Goal: Task Accomplishment & Management: Use online tool/utility

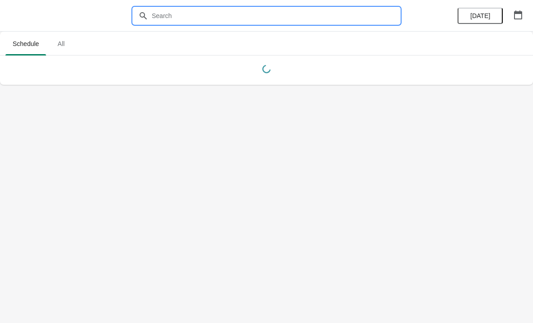
click at [313, 14] on input "text" at bounding box center [275, 16] width 248 height 16
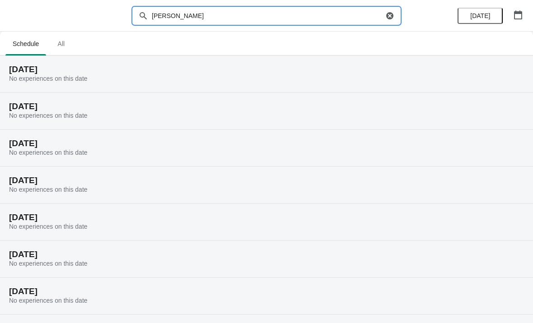
type input "Kamilla Hodyl"
click at [389, 13] on icon "button" at bounding box center [389, 15] width 7 height 7
type input "Hodyl"
click at [68, 48] on span "All" at bounding box center [61, 44] width 23 height 16
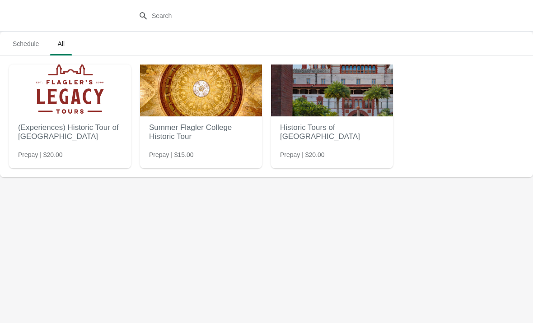
click at [31, 47] on span "Schedule" at bounding box center [25, 44] width 41 height 16
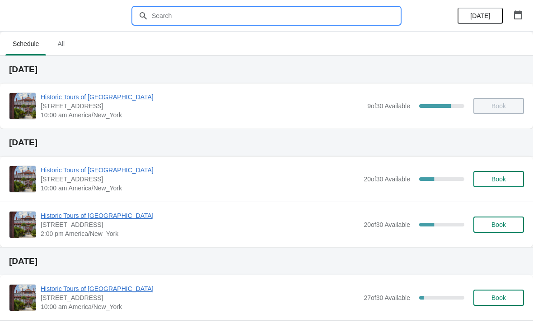
click at [224, 17] on input "text" at bounding box center [275, 16] width 248 height 16
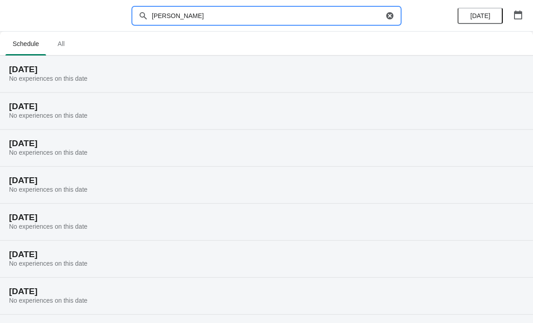
type input "Hodyl"
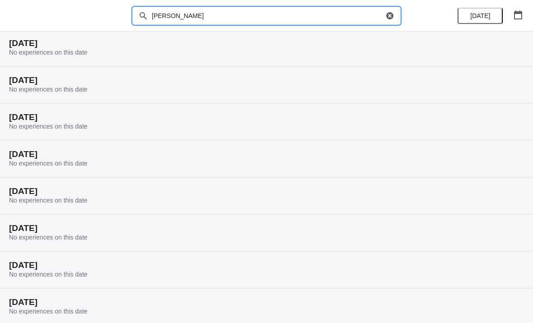
scroll to position [67, 0]
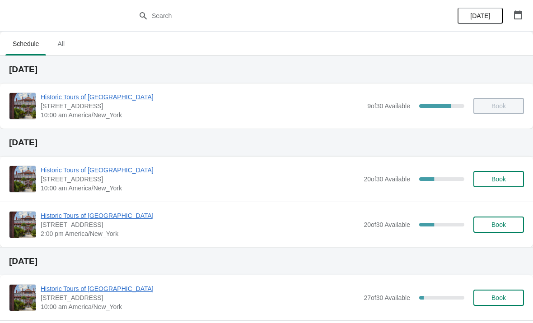
click at [512, 17] on button "button" at bounding box center [518, 15] width 16 height 16
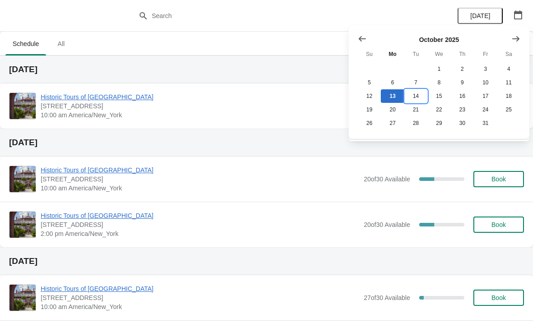
click at [414, 102] on button "14" at bounding box center [415, 96] width 23 height 14
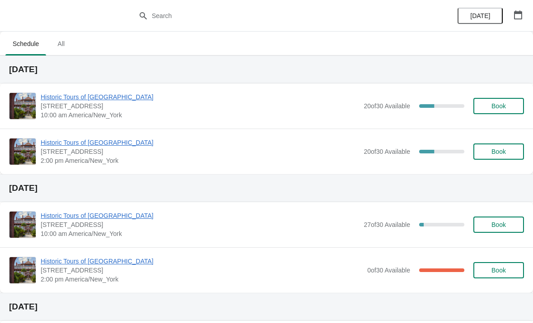
click at [254, 101] on span "Historic Tours of [GEOGRAPHIC_DATA]" at bounding box center [200, 97] width 318 height 9
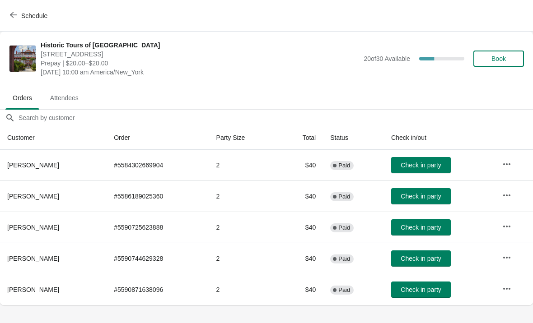
click at [515, 260] on button "button" at bounding box center [506, 258] width 16 height 16
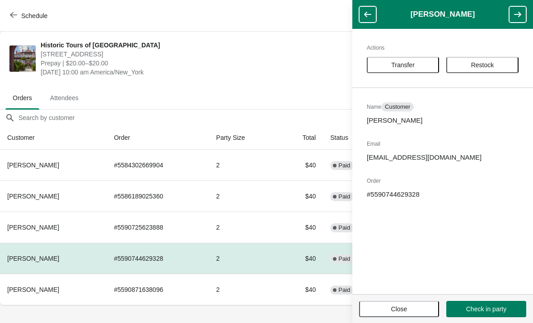
click at [412, 66] on span "Transfer" at bounding box center [402, 64] width 23 height 7
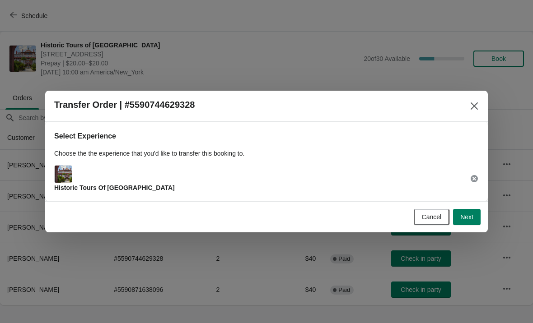
click at [468, 220] on span "Next" at bounding box center [466, 217] width 13 height 7
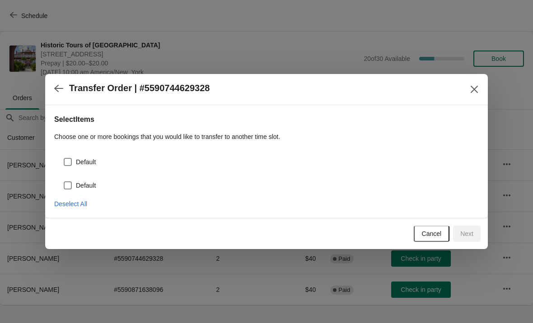
click at [64, 88] on button "button" at bounding box center [59, 88] width 16 height 18
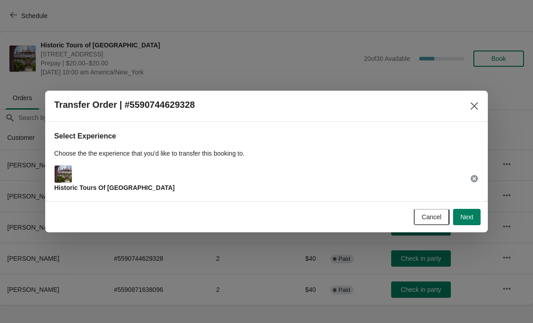
click at [460, 216] on span "Next" at bounding box center [466, 217] width 13 height 7
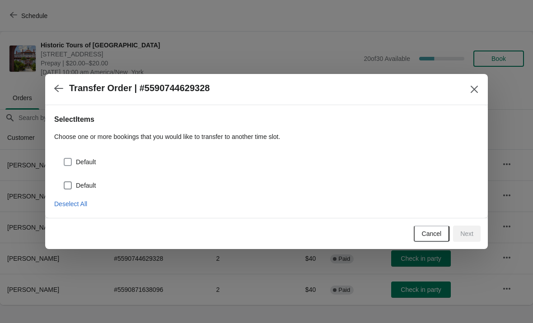
click at [88, 165] on span "Default" at bounding box center [86, 162] width 20 height 9
click at [64, 158] on input "Default" at bounding box center [64, 158] width 0 height 0
checkbox input "true"
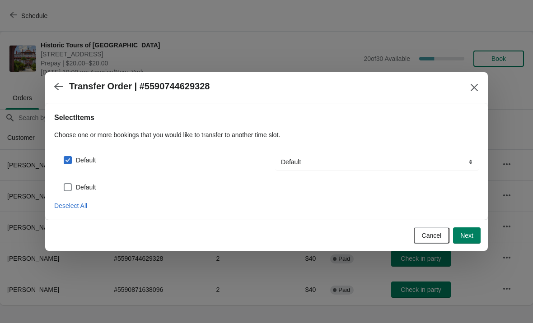
click at [96, 184] on span "Default" at bounding box center [86, 187] width 20 height 9
click at [64, 184] on input "Default" at bounding box center [64, 183] width 0 height 0
checkbox input "true"
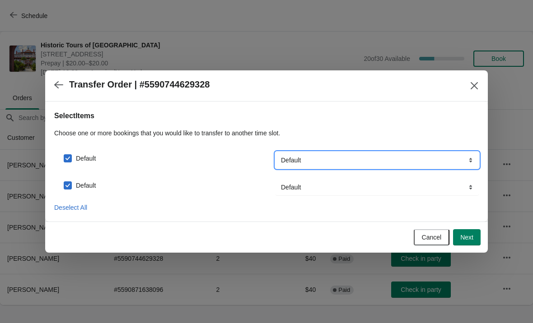
click at [387, 163] on select "Default" at bounding box center [376, 160] width 203 height 16
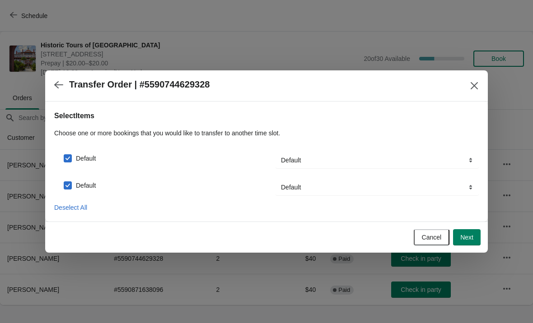
click at [463, 237] on span "Next" at bounding box center [466, 237] width 13 height 7
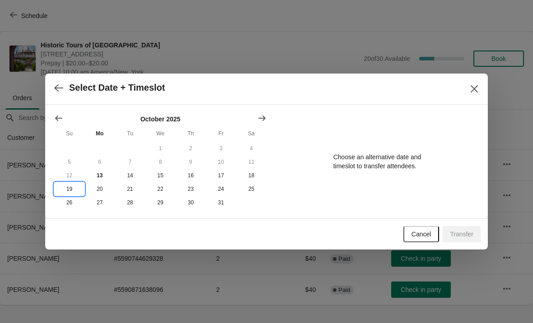
click at [69, 193] on button "19" at bounding box center [69, 189] width 30 height 14
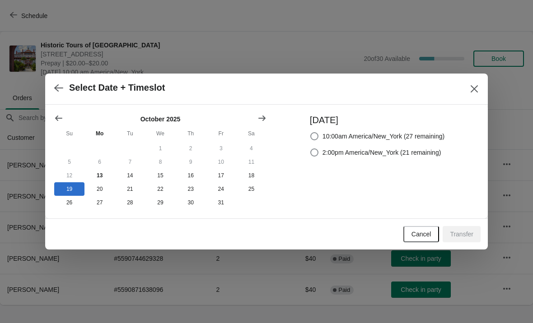
click at [310, 136] on span at bounding box center [314, 136] width 8 height 8
click at [310, 133] on input "10:00am America/New_York (27 remaining)" at bounding box center [310, 132] width 0 height 0
radio input "true"
click at [463, 237] on span "Transfer" at bounding box center [461, 234] width 23 height 7
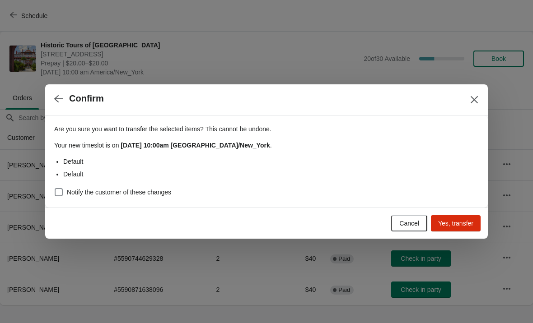
click at [459, 225] on span "Yes, transfer" at bounding box center [455, 223] width 35 height 7
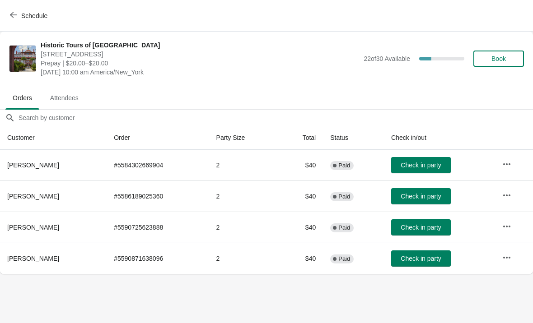
click at [15, 17] on icon "button" at bounding box center [13, 14] width 7 height 7
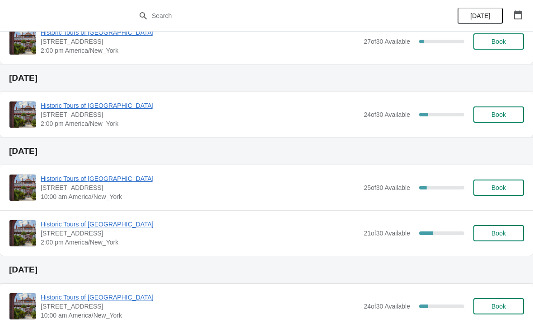
scroll to position [547, 0]
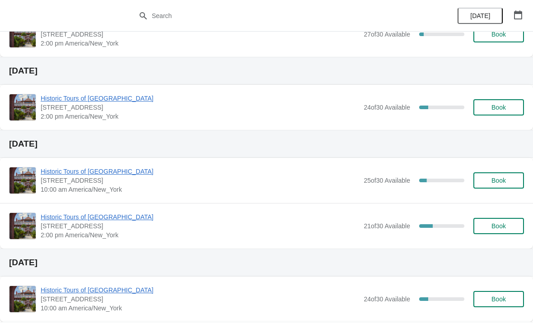
click at [231, 183] on span "[STREET_ADDRESS]" at bounding box center [200, 180] width 318 height 9
click at [353, 185] on span "10:00 am America/New_York" at bounding box center [200, 189] width 318 height 9
click at [373, 179] on span "25 of 30 Available" at bounding box center [386, 180] width 47 height 7
click at [117, 187] on span "10:00 am America/New_York" at bounding box center [200, 189] width 318 height 9
click at [109, 175] on span "Historic Tours of [GEOGRAPHIC_DATA]" at bounding box center [200, 171] width 318 height 9
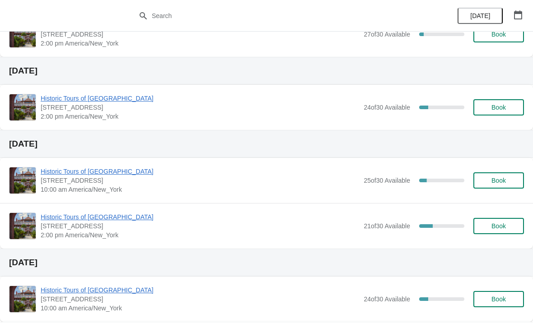
scroll to position [0, 0]
